Goal: Information Seeking & Learning: Find specific fact

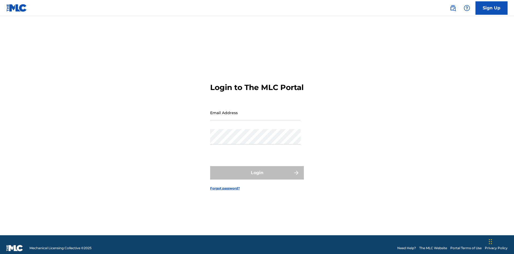
scroll to position [7, 0]
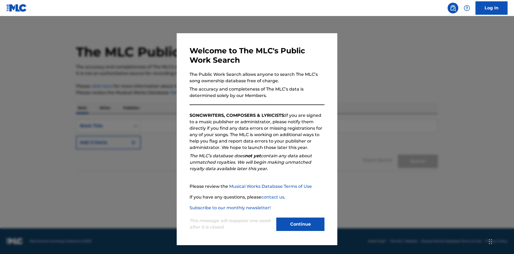
click at [300, 224] on button "Continue" at bounding box center [300, 223] width 48 height 13
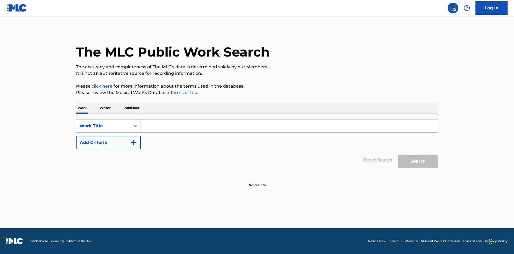
click at [131, 108] on p "Publisher" at bounding box center [131, 107] width 19 height 11
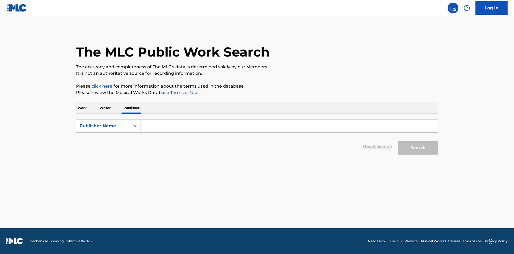
click at [289, 126] on input "Search Form" at bounding box center [289, 125] width 297 height 13
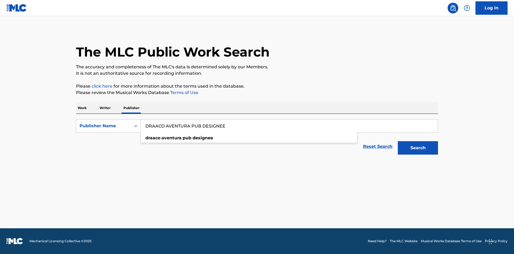
type input "DRAACO AVENTURA PUB DESIGNEE"
click at [418, 148] on button "Search" at bounding box center [418, 147] width 40 height 13
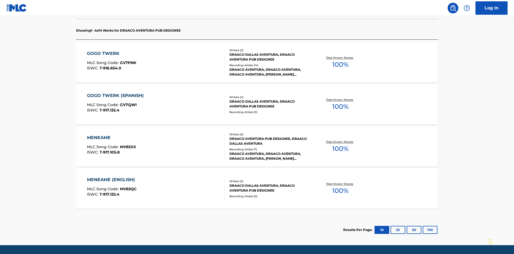
scroll to position [169, 0]
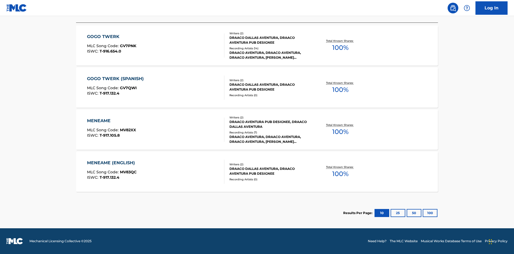
click at [423, 213] on button "100" at bounding box center [430, 213] width 15 height 8
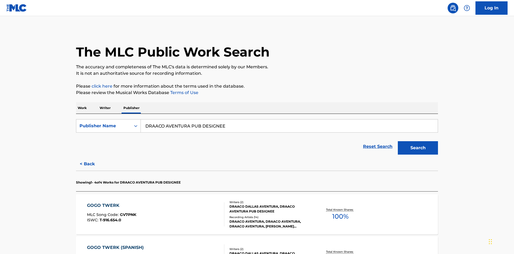
scroll to position [148, 0]
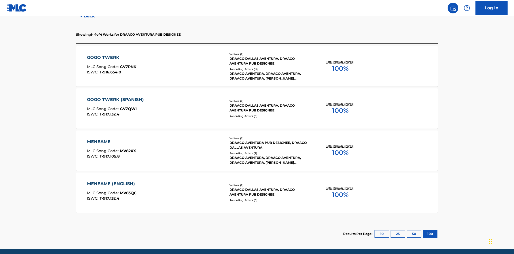
click at [111, 138] on div "MENEAME" at bounding box center [111, 141] width 49 height 6
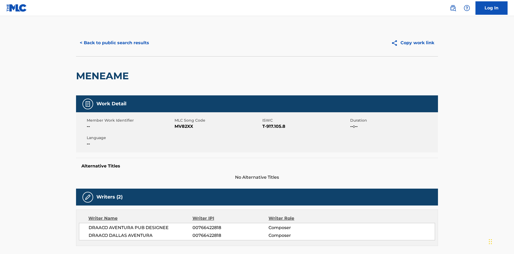
scroll to position [91, 0]
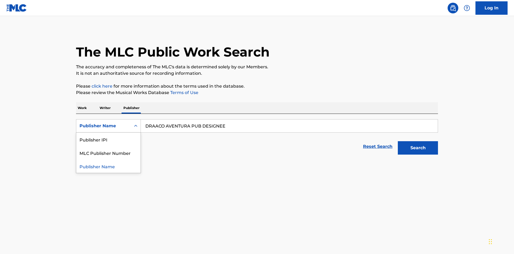
scroll to position [89, 0]
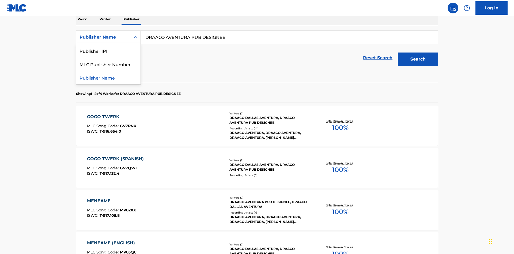
click at [108, 51] on div "Publisher IPI" at bounding box center [108, 50] width 64 height 13
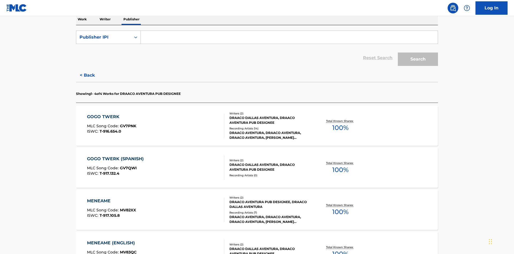
click at [289, 39] on input "Search Form" at bounding box center [289, 37] width 297 height 13
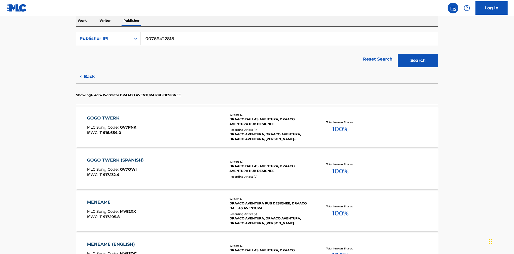
type input "00766422818"
click at [418, 54] on button "Search" at bounding box center [418, 60] width 40 height 13
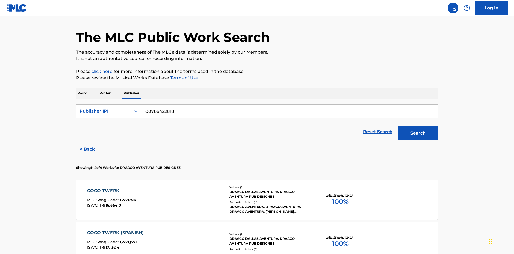
scroll to position [148, 0]
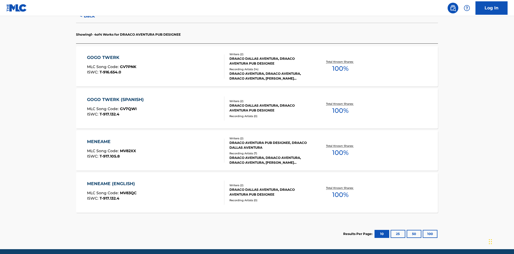
click at [111, 138] on div "MENEAME" at bounding box center [111, 141] width 49 height 6
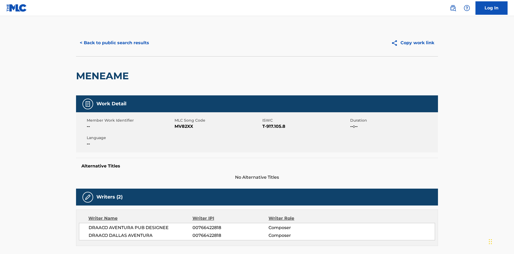
scroll to position [91, 0]
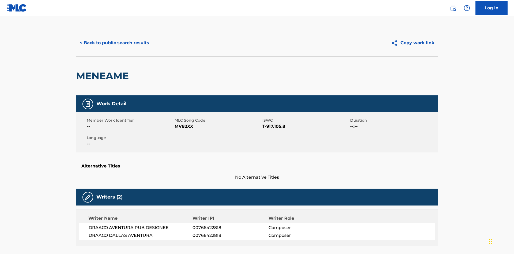
scroll to position [89, 0]
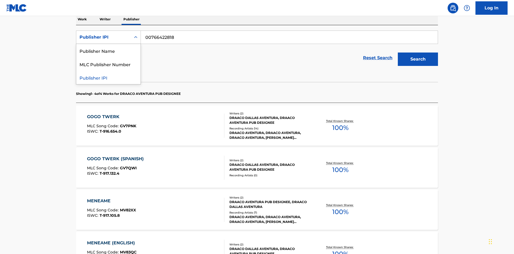
click at [108, 64] on div "MLC Publisher Number" at bounding box center [108, 63] width 64 height 13
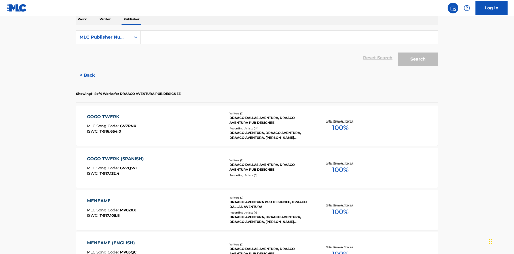
click at [289, 39] on input "Search Form" at bounding box center [289, 37] width 297 height 13
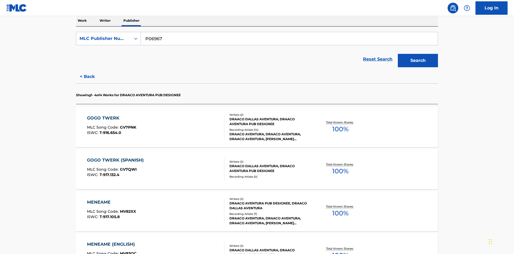
type input "P06967"
click at [418, 54] on button "Search" at bounding box center [418, 60] width 40 height 13
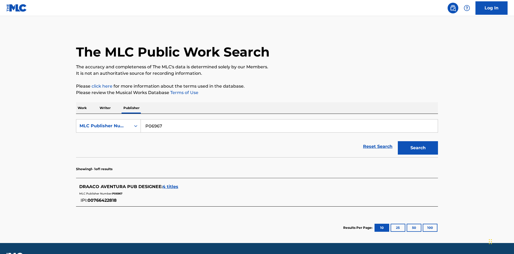
click at [171, 184] on span "4 titles" at bounding box center [171, 186] width 16 height 5
